Goal: Task Accomplishment & Management: Manage account settings

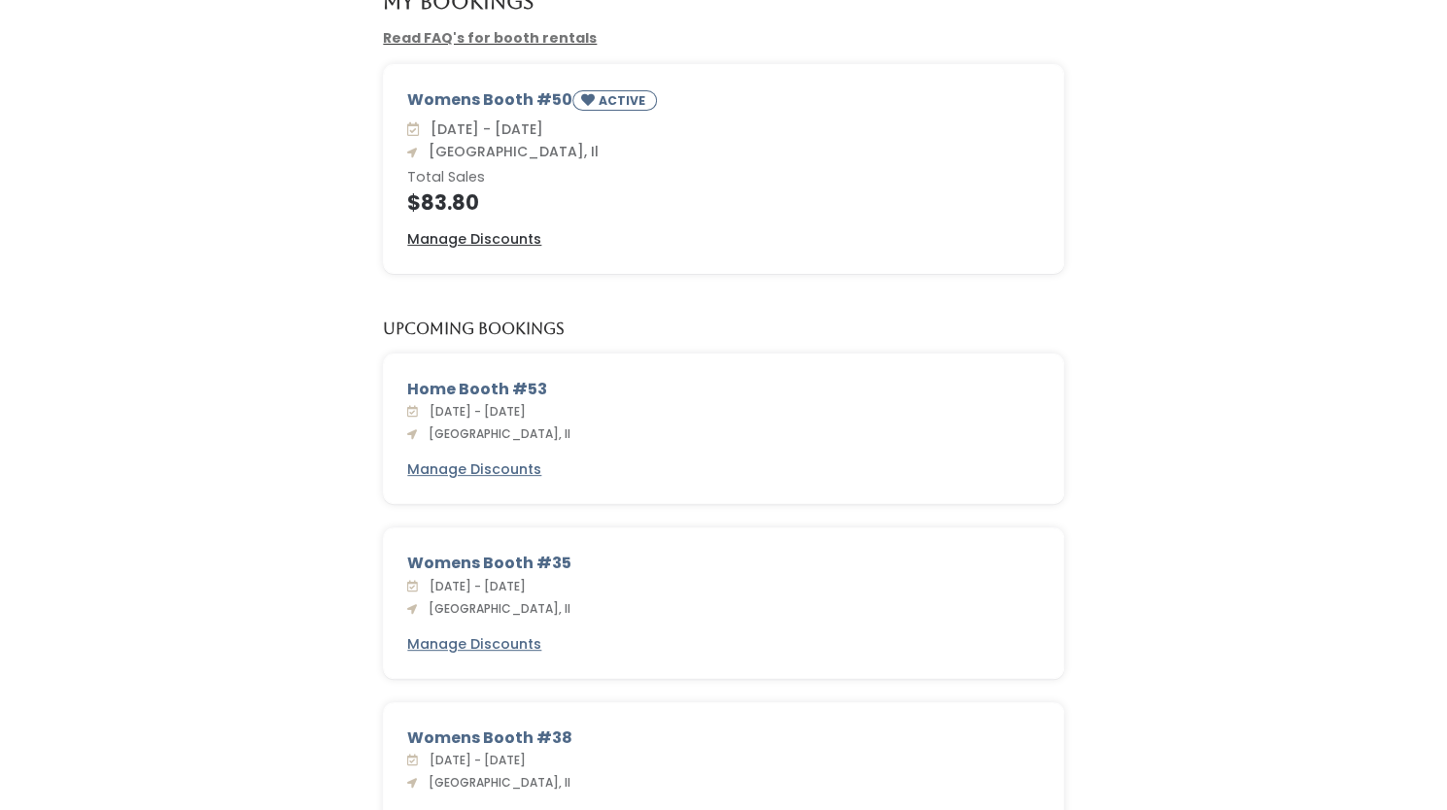
scroll to position [152, 0]
click at [476, 238] on u "Manage Discounts" at bounding box center [474, 239] width 134 height 19
